Goal: Find specific page/section: Find specific page/section

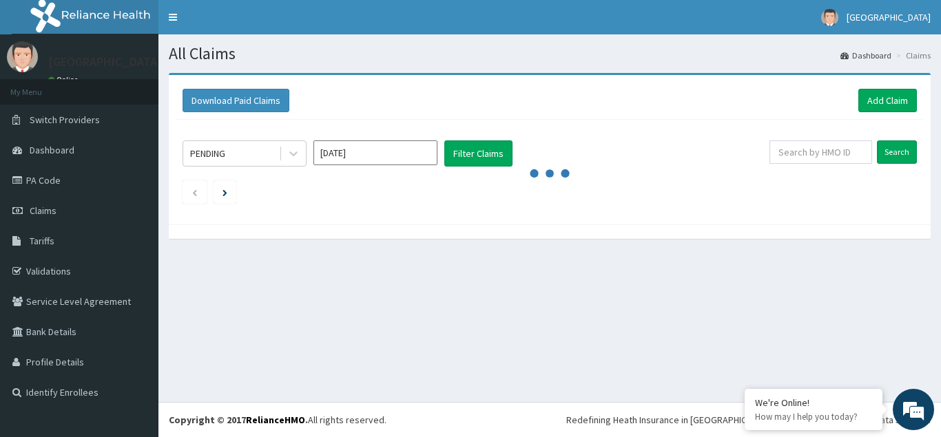
click at [50, 178] on link "PA Code" at bounding box center [79, 180] width 158 height 30
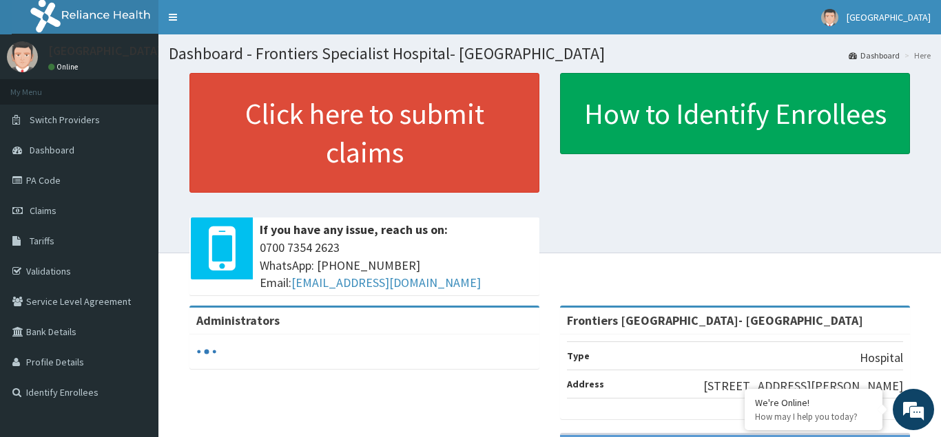
click at [47, 176] on link "PA Code" at bounding box center [79, 180] width 158 height 30
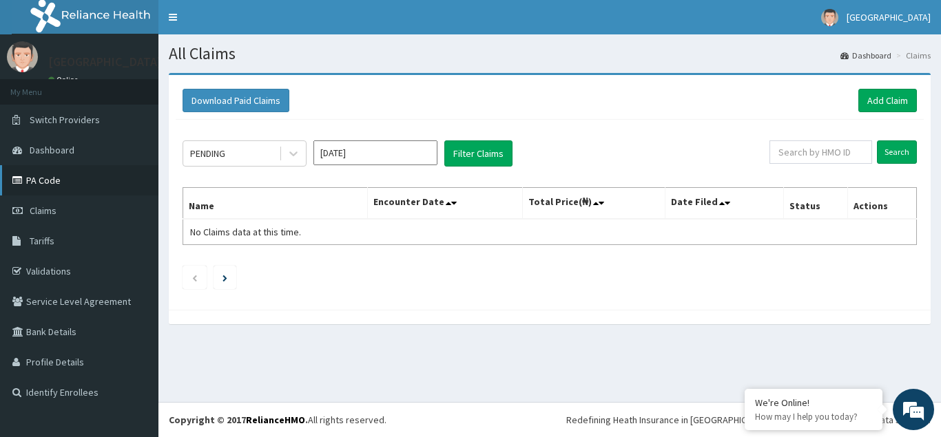
click at [62, 173] on link "PA Code" at bounding box center [79, 180] width 158 height 30
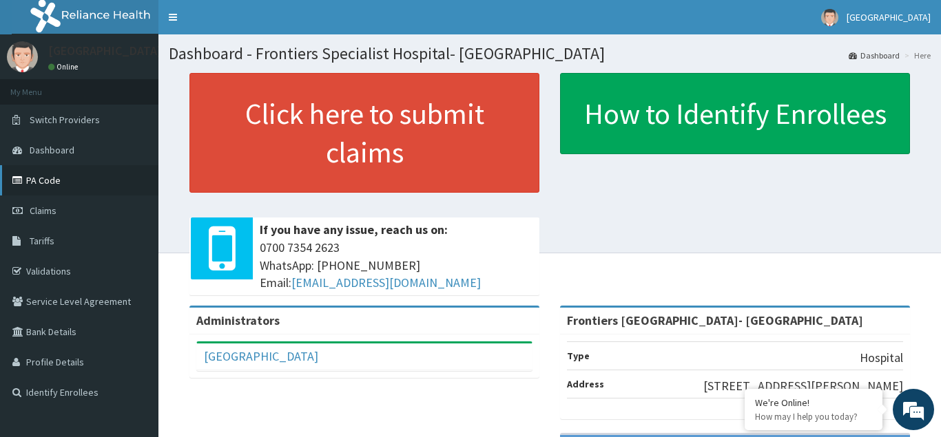
click at [67, 177] on link "PA Code" at bounding box center [79, 180] width 158 height 30
